Goal: Find specific page/section: Find specific page/section

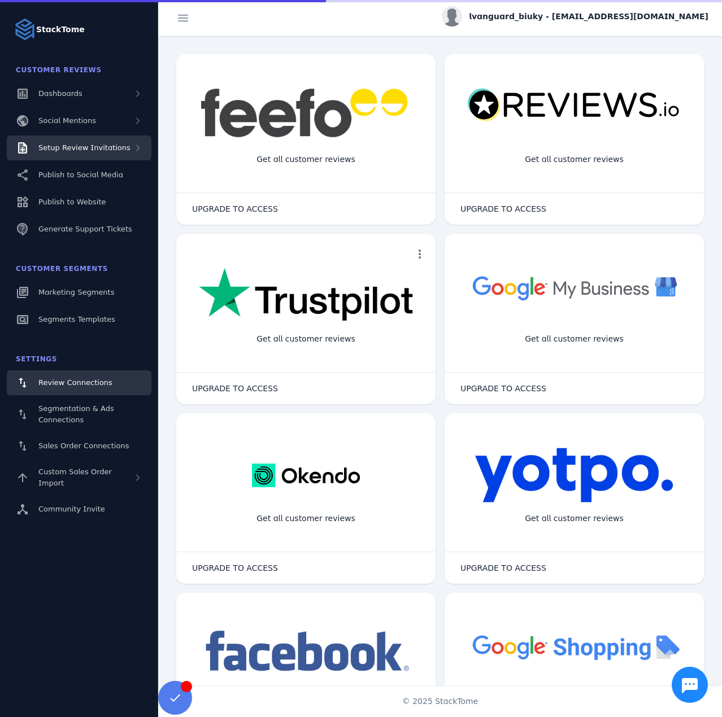
click at [101, 147] on span "Setup Review Invitations" at bounding box center [84, 147] width 92 height 8
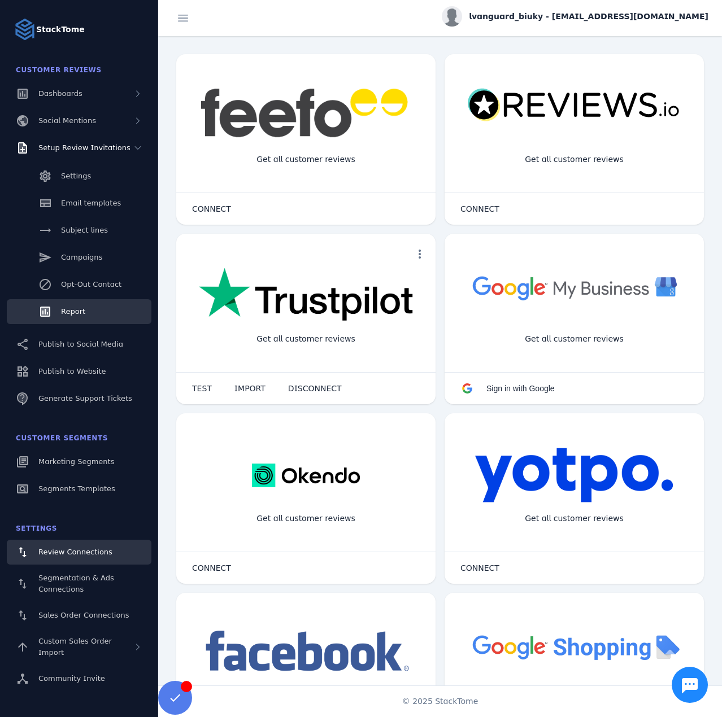
click at [79, 318] on link "Report" at bounding box center [79, 311] width 145 height 25
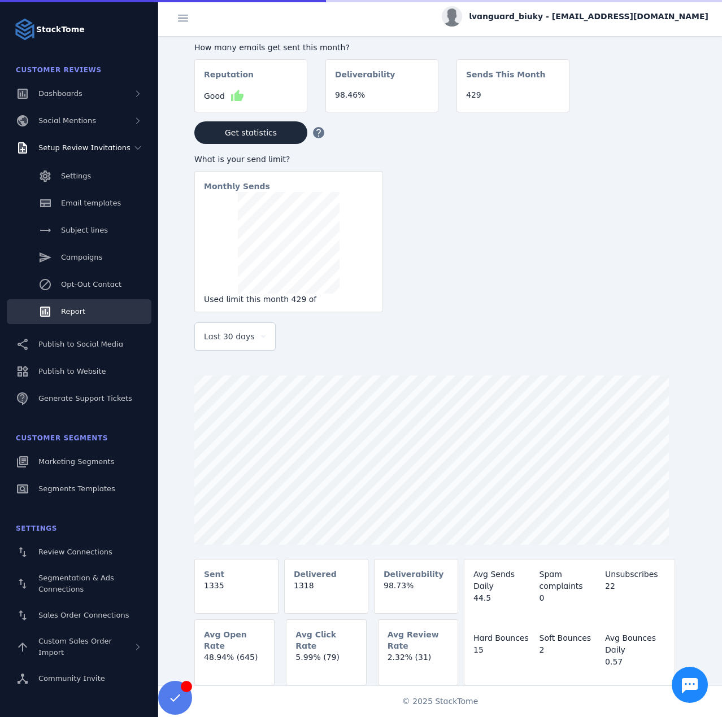
click at [229, 341] on span "Last 30 days" at bounding box center [229, 337] width 51 height 14
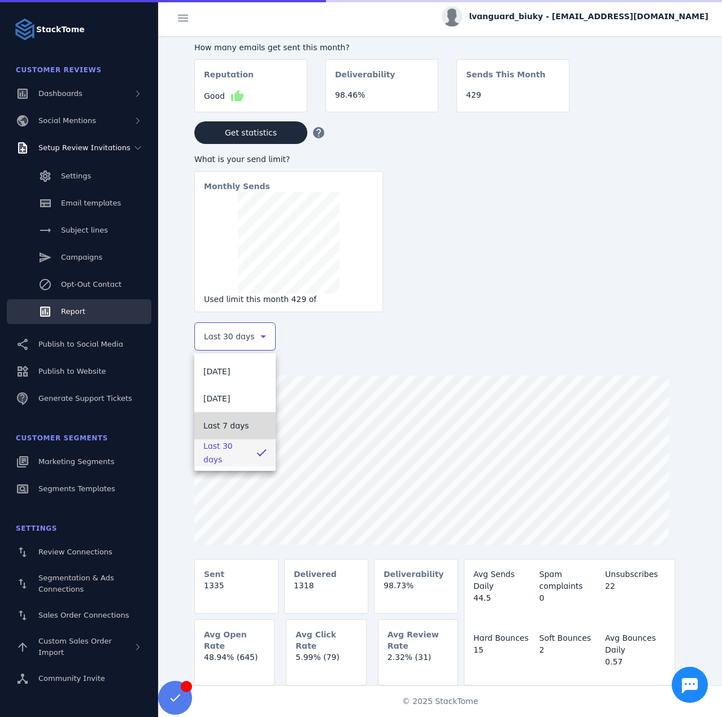
click at [227, 424] on span "Last 7 days" at bounding box center [226, 426] width 46 height 14
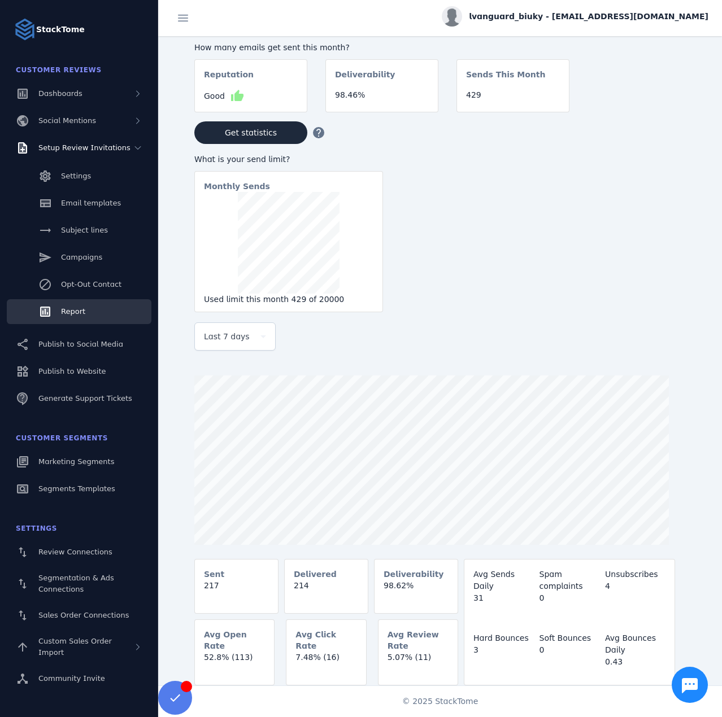
click at [589, 19] on span "lvanguard_biuky - [EMAIL_ADDRESS][DOMAIN_NAME]" at bounding box center [588, 17] width 239 height 12
click at [639, 107] on icon at bounding box center [644, 109] width 10 height 10
